Goal: Information Seeking & Learning: Learn about a topic

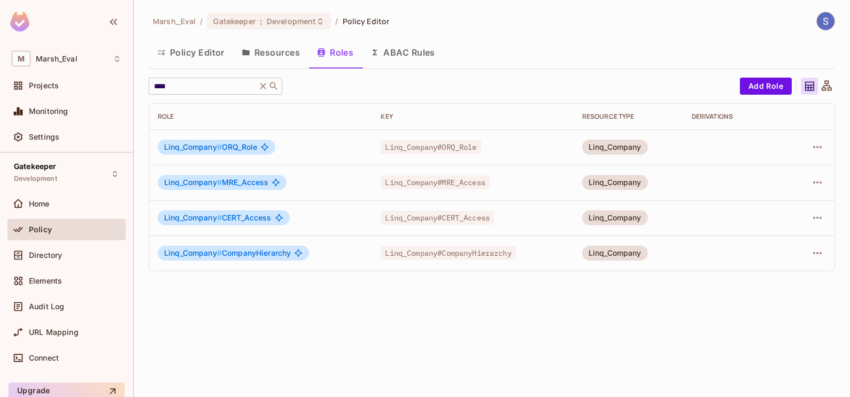
click at [265, 86] on icon at bounding box center [263, 86] width 11 height 11
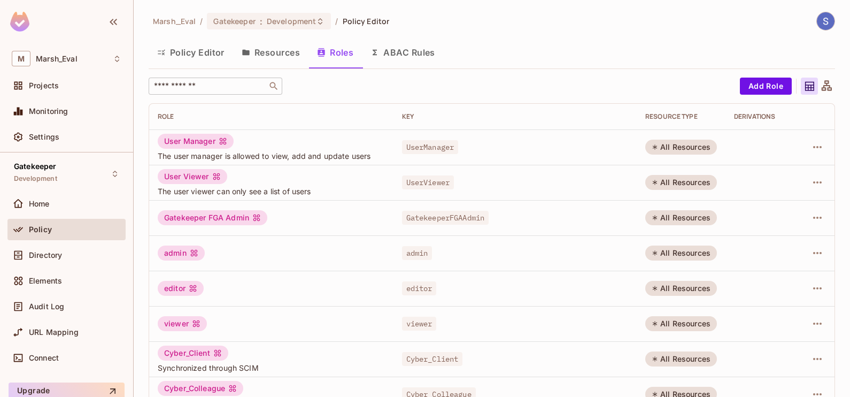
scroll to position [316, 0]
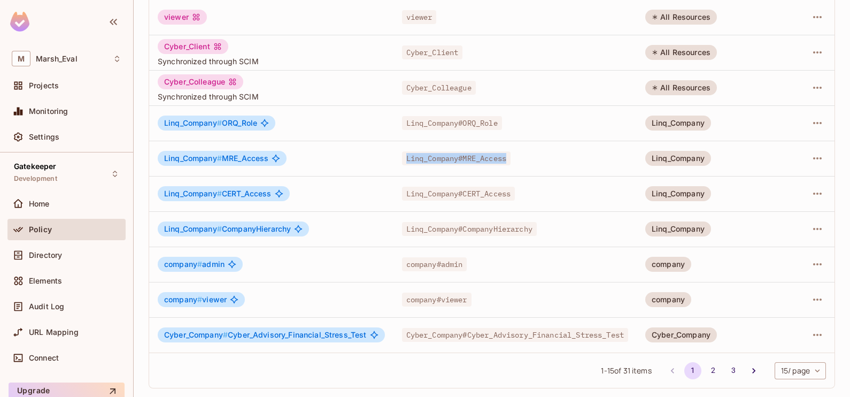
drag, startPoint x: 405, startPoint y: 149, endPoint x: 514, endPoint y: 143, distance: 108.7
click at [511, 151] on span "Linq_Company#MRE_Access" at bounding box center [456, 158] width 109 height 14
drag, startPoint x: 519, startPoint y: 147, endPoint x: 402, endPoint y: 114, distance: 121.7
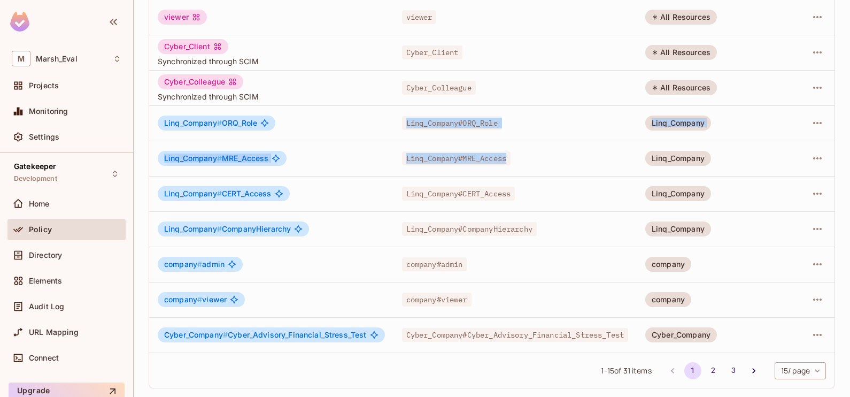
click at [402, 114] on tbody "User Manager The user manager is allowed to view, add and update users UserMana…" at bounding box center [492, 87] width 686 height 529
click at [402, 114] on td "Linq_Company#ORQ_Role" at bounding box center [516, 122] width 244 height 35
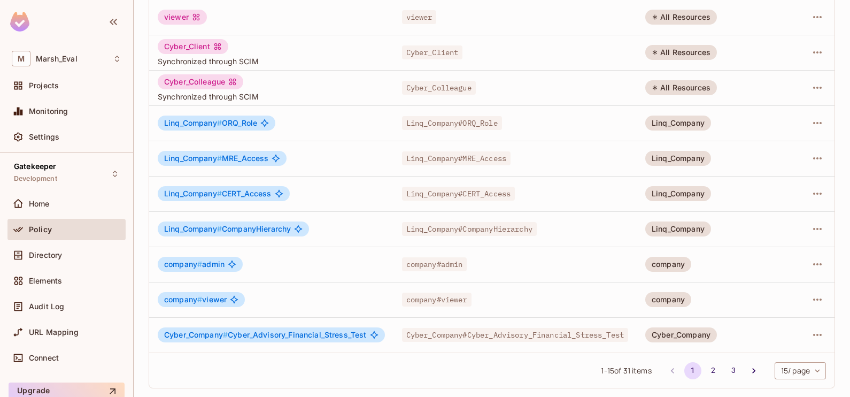
click at [380, 123] on td "Linq_Company # ORQ_Role" at bounding box center [271, 122] width 244 height 35
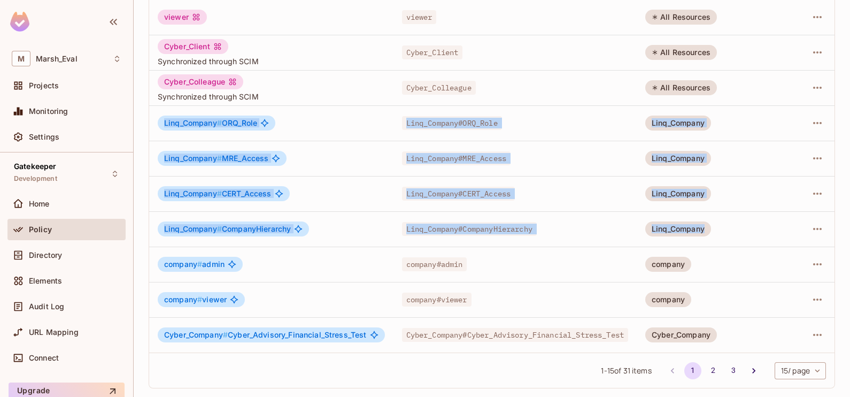
drag, startPoint x: 165, startPoint y: 114, endPoint x: 720, endPoint y: 215, distance: 564.2
click at [720, 215] on tbody "User Manager The user manager is allowed to view, add and update users UserMana…" at bounding box center [492, 87] width 686 height 529
click at [318, 141] on td "Linq_Company # MRE_Access" at bounding box center [271, 158] width 244 height 35
drag, startPoint x: 163, startPoint y: 112, endPoint x: 720, endPoint y: 211, distance: 565.9
click at [720, 211] on tbody "User Manager The user manager is allowed to view, add and update users UserMana…" at bounding box center [492, 87] width 686 height 529
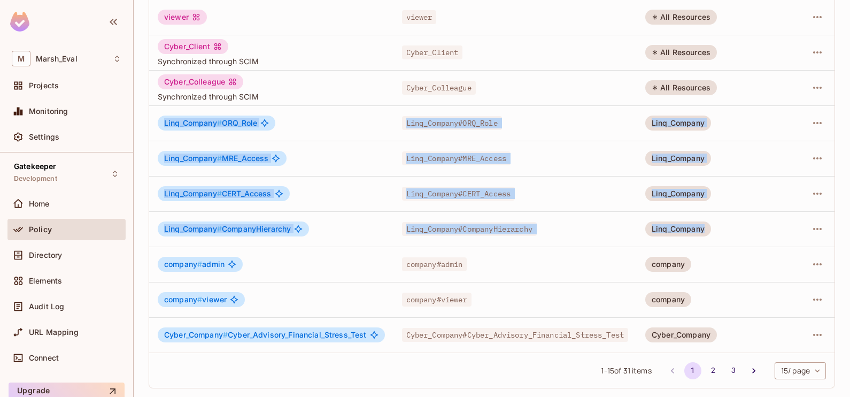
click at [720, 211] on td "Linq_Company" at bounding box center [681, 228] width 89 height 35
click at [726, 211] on td "Linq_Company" at bounding box center [681, 228] width 89 height 35
drag, startPoint x: 164, startPoint y: 111, endPoint x: 785, endPoint y: 219, distance: 630.7
click at [785, 219] on tbody "User Manager The user manager is allowed to view, add and update users UserMana…" at bounding box center [492, 87] width 686 height 529
drag, startPoint x: 785, startPoint y: 219, endPoint x: 749, endPoint y: 213, distance: 36.8
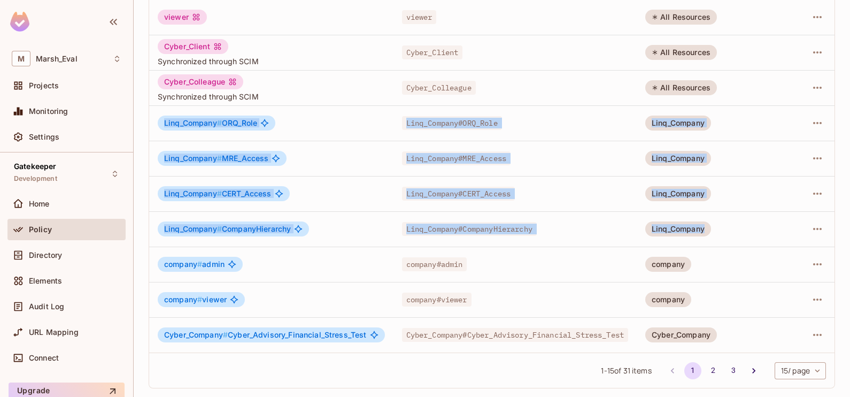
click at [749, 213] on td at bounding box center [763, 228] width 75 height 35
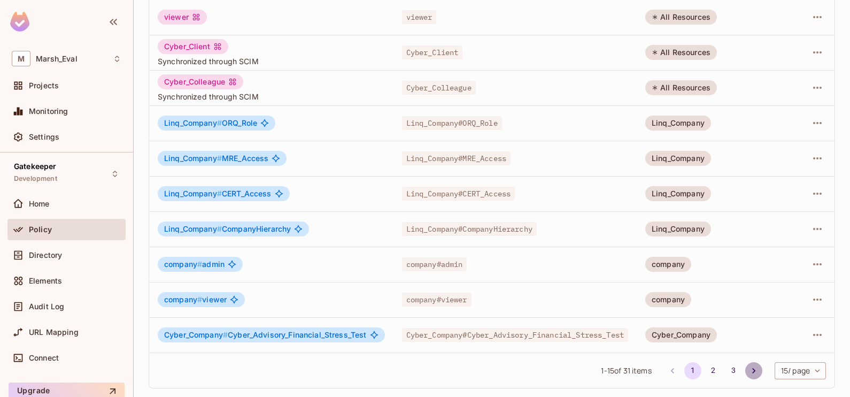
click at [749, 368] on icon "Go to next page" at bounding box center [754, 370] width 11 height 11
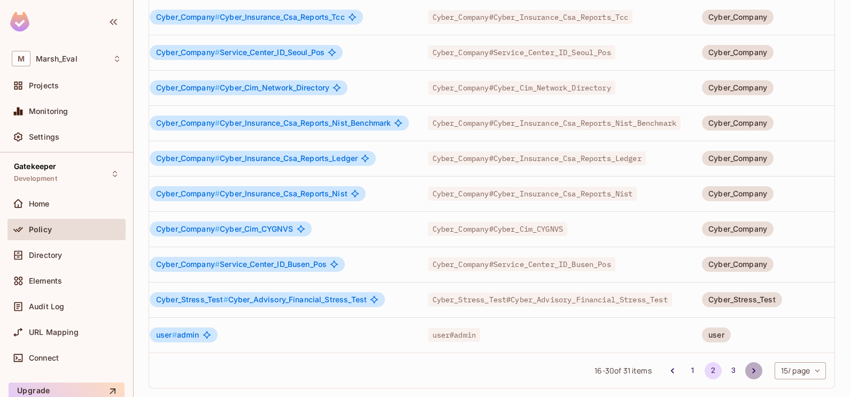
click at [749, 371] on icon "Go to next page" at bounding box center [754, 370] width 11 height 11
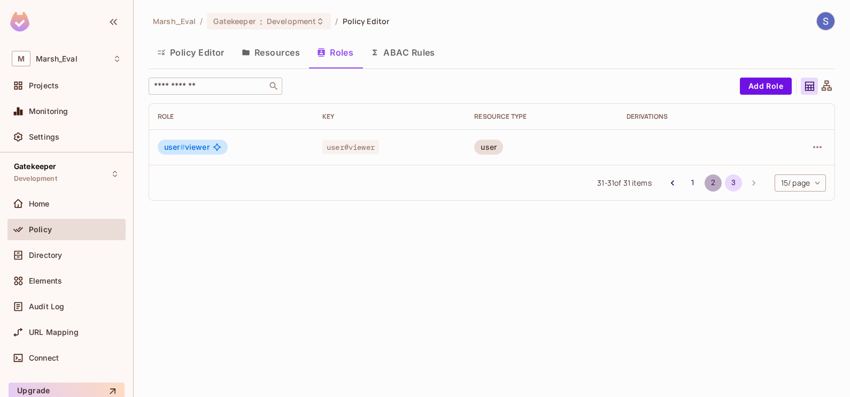
click at [719, 182] on button "2" at bounding box center [713, 182] width 17 height 17
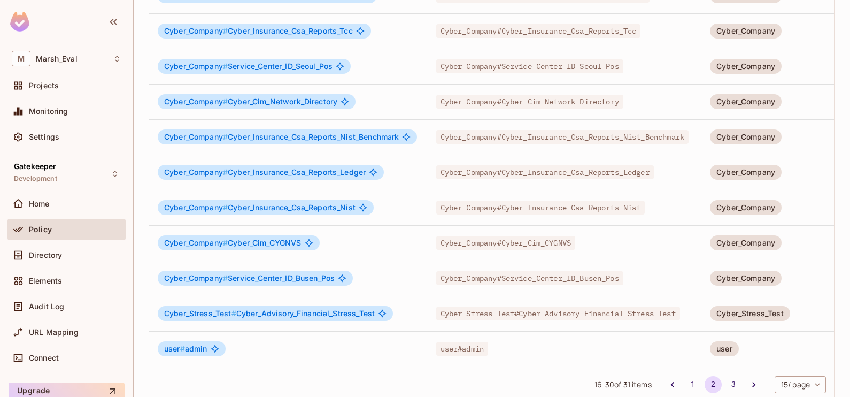
scroll to position [316, 0]
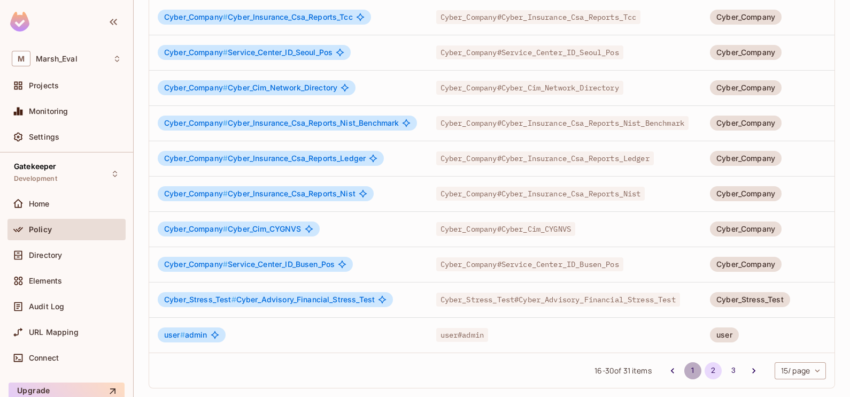
click at [684, 366] on button "1" at bounding box center [692, 370] width 17 height 17
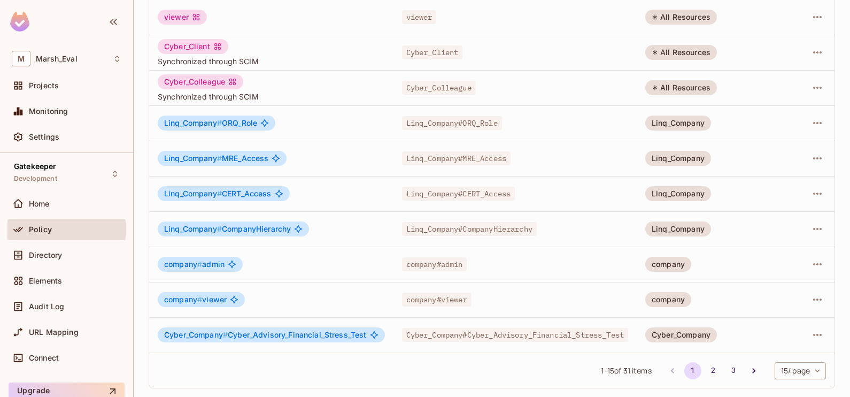
click at [684, 362] on button "1" at bounding box center [692, 370] width 17 height 17
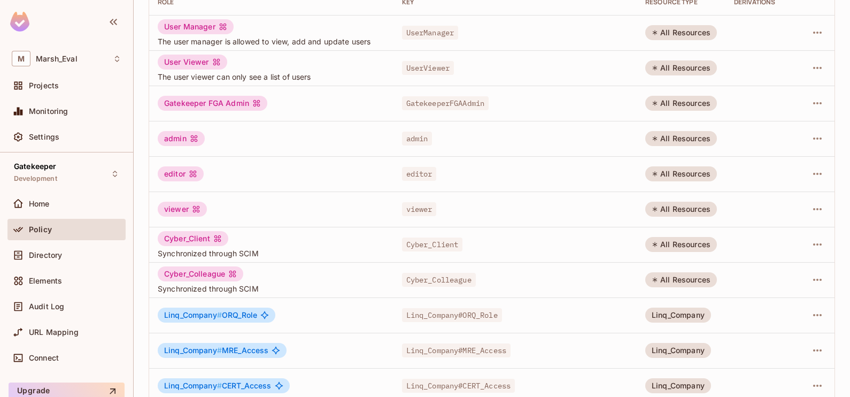
scroll to position [0, 0]
